Goal: Task Accomplishment & Management: Manage account settings

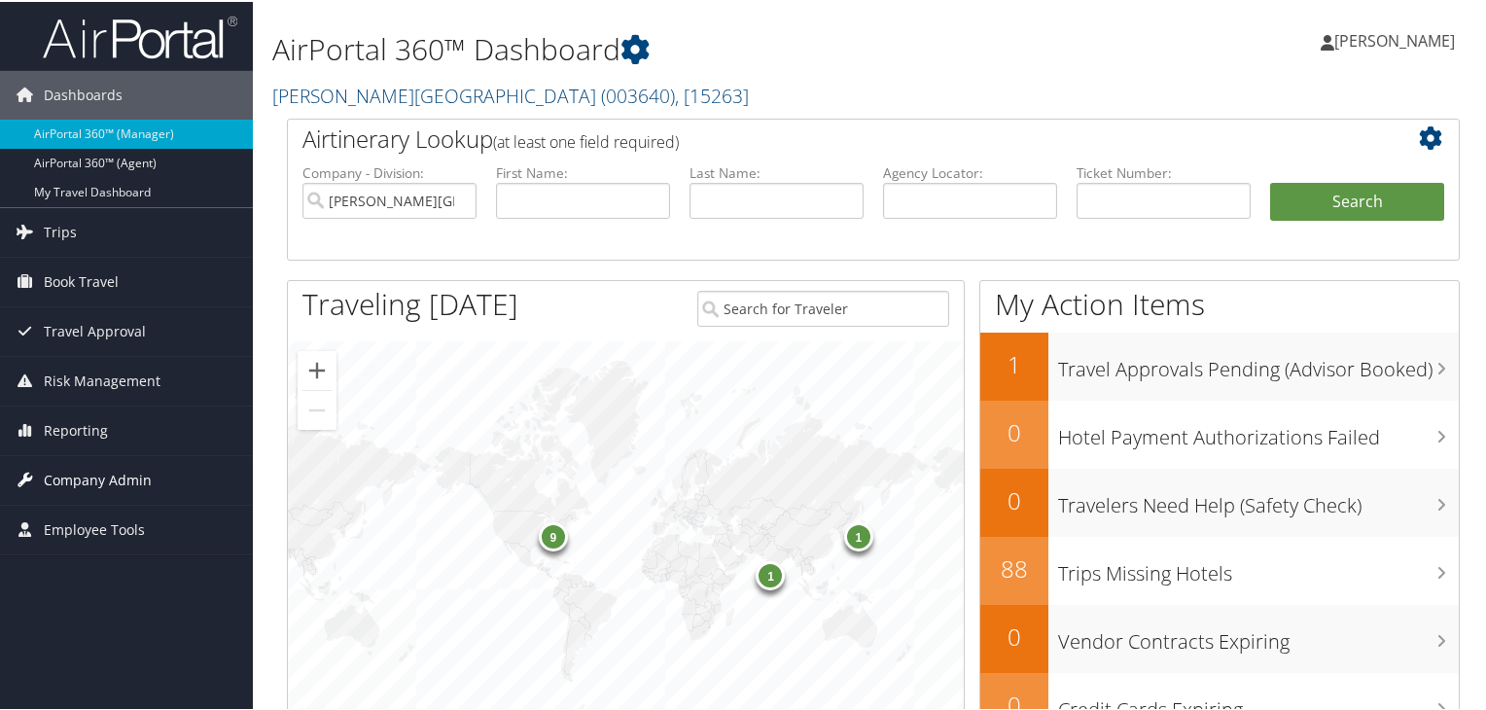
click at [108, 476] on span "Company Admin" at bounding box center [98, 478] width 108 height 49
click at [601, 94] on span "( 003640 )" at bounding box center [638, 94] width 74 height 26
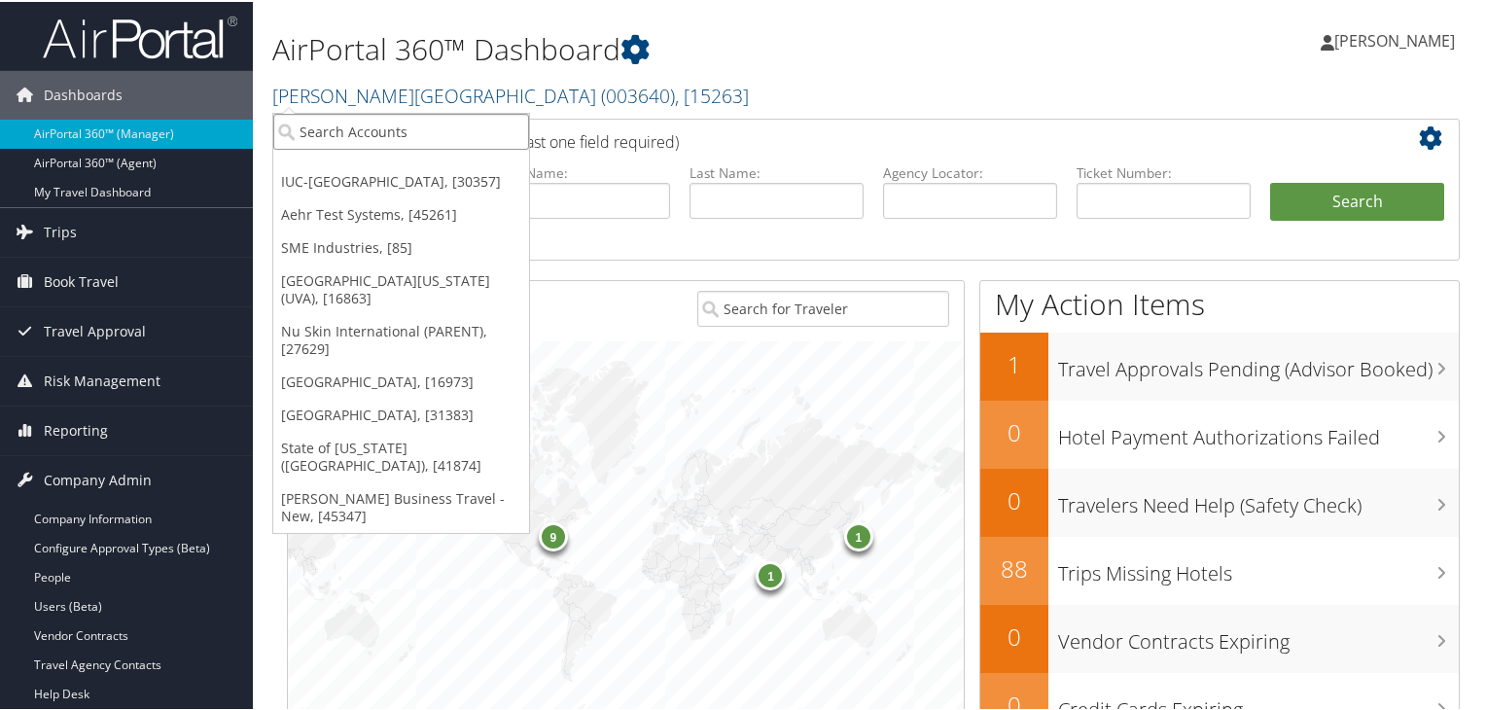
click at [450, 124] on input "search" at bounding box center [401, 130] width 256 height 36
click at [436, 175] on link "IUC-[GEOGRAPHIC_DATA], [30357]" at bounding box center [401, 179] width 256 height 33
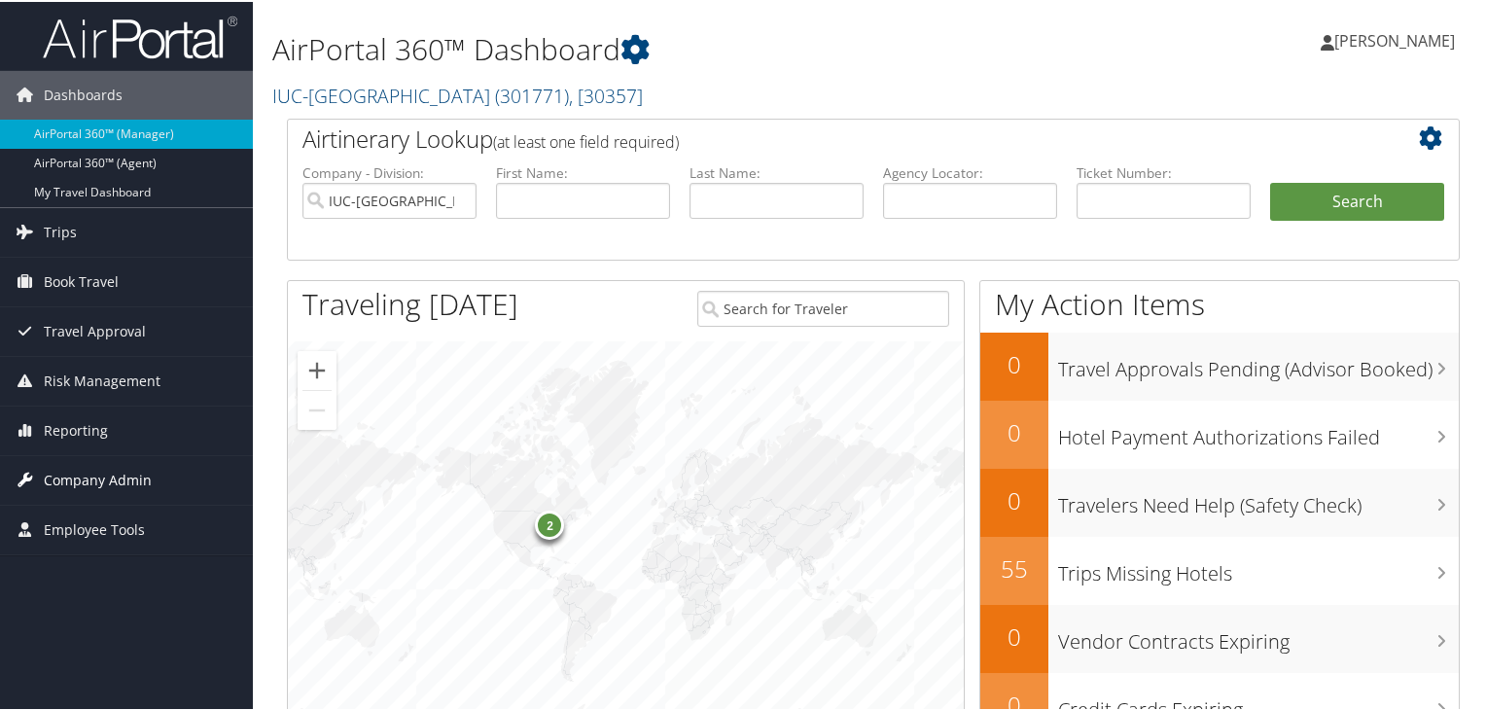
click at [113, 475] on span "Company Admin" at bounding box center [98, 478] width 108 height 49
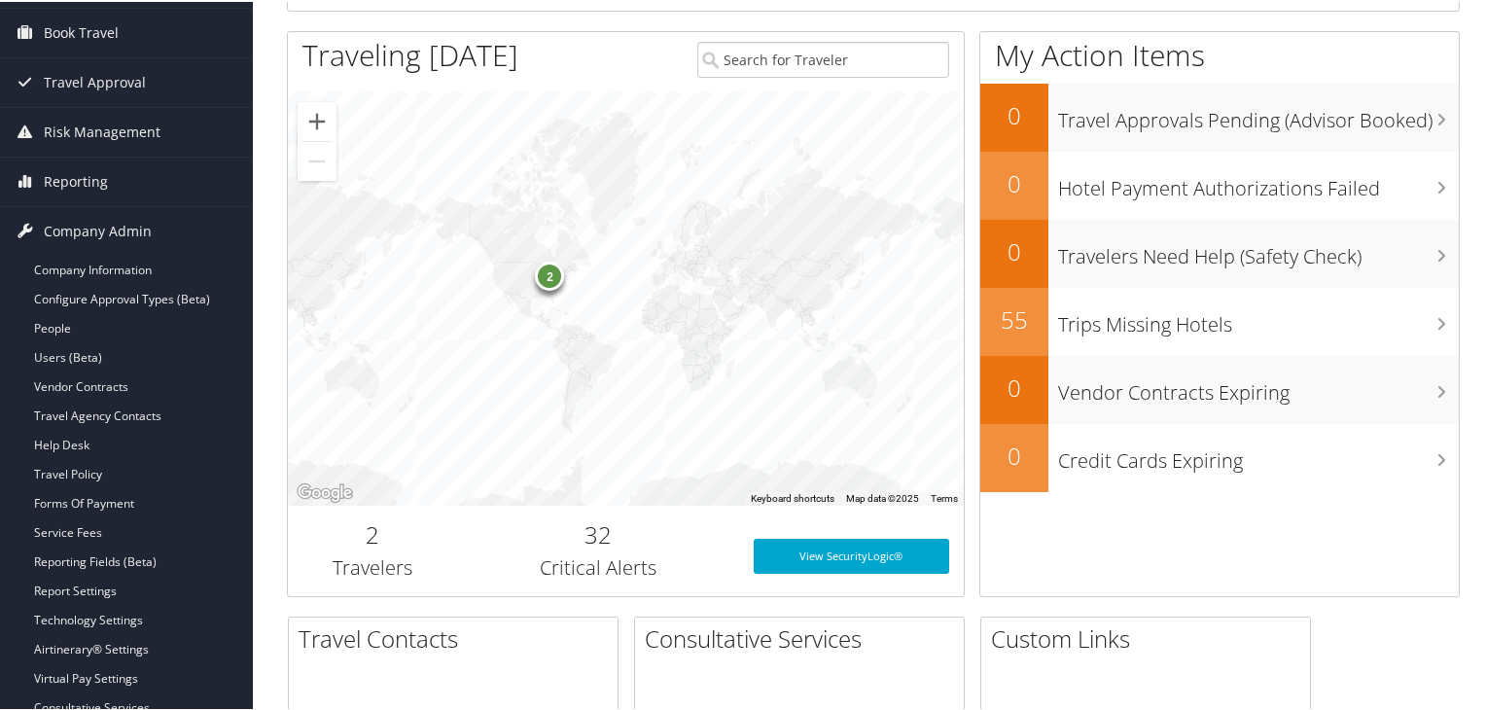
scroll to position [255, 0]
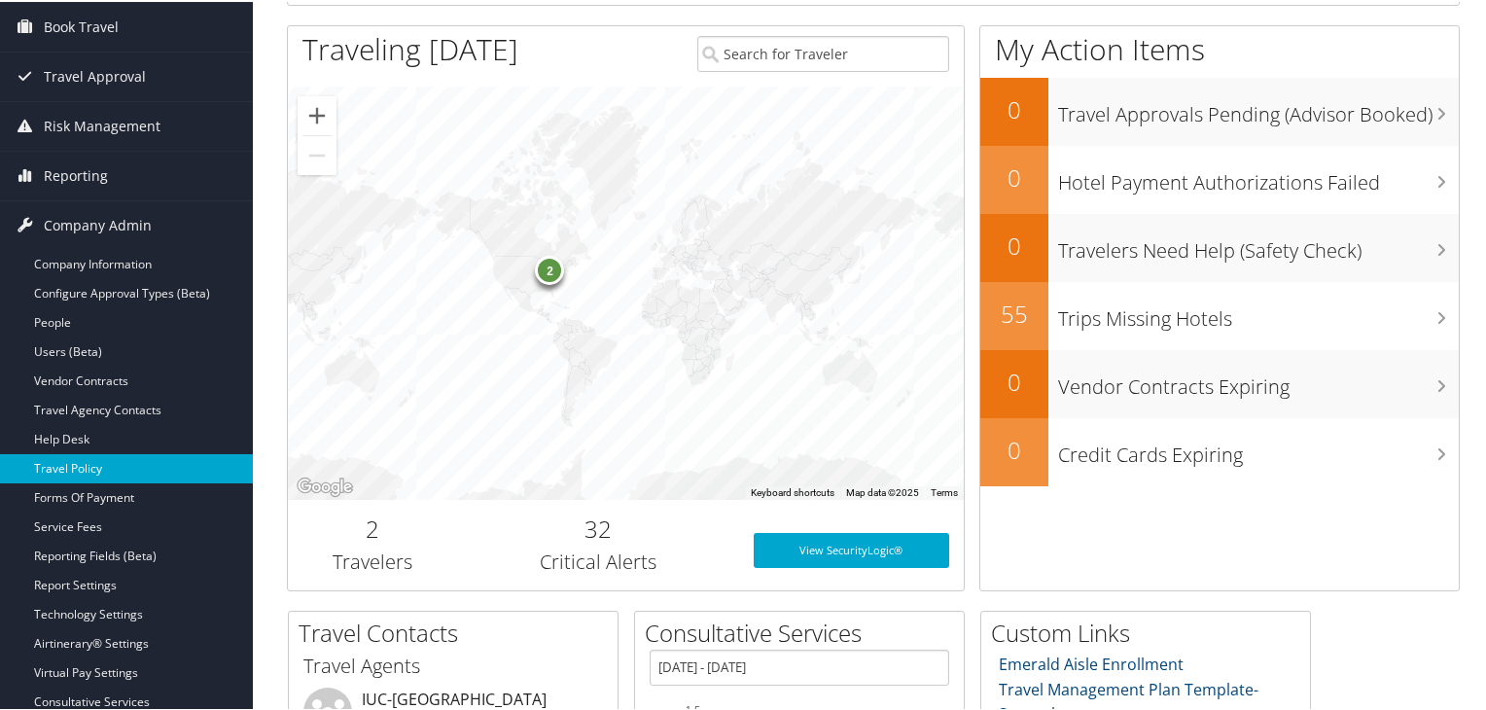
click at [116, 468] on link "Travel Policy" at bounding box center [126, 466] width 253 height 29
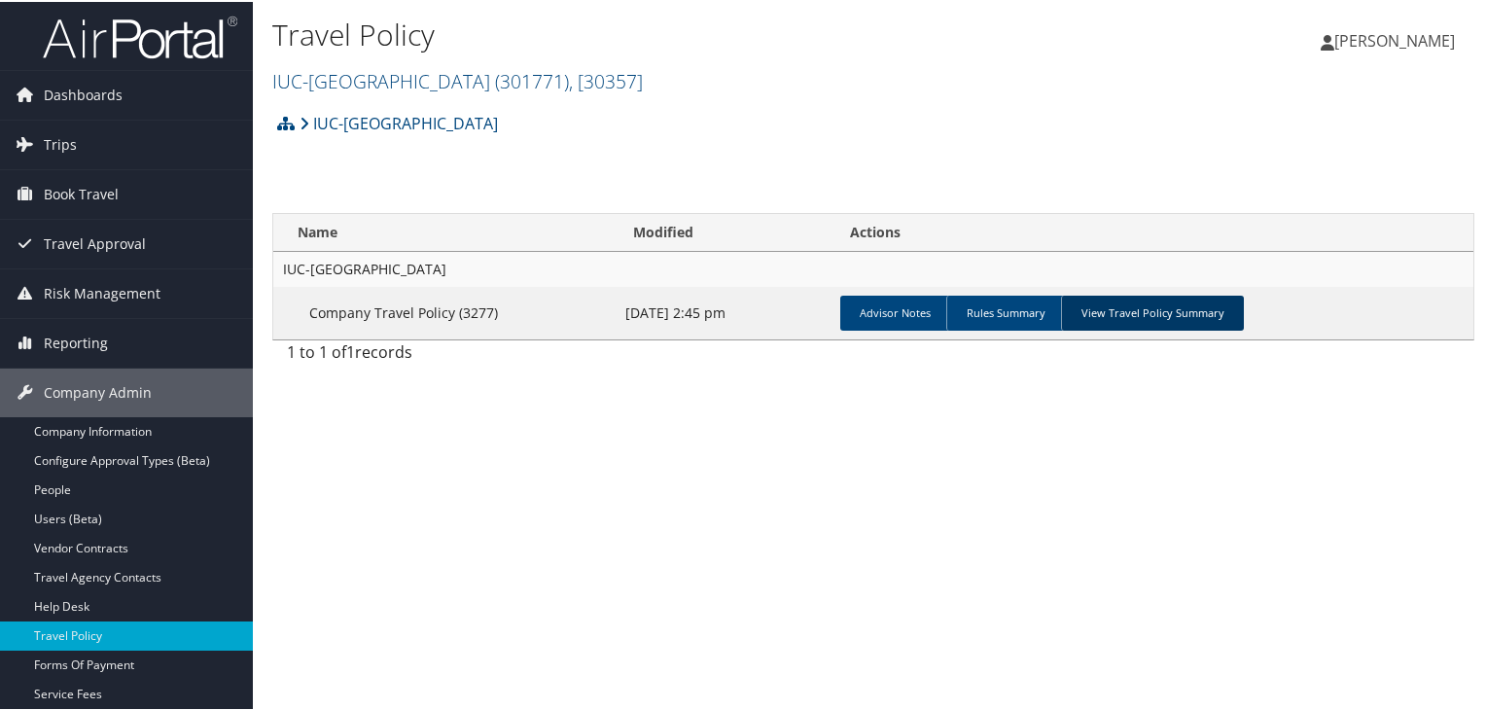
click at [1145, 323] on link "View Travel Policy Summary" at bounding box center [1152, 311] width 183 height 35
